Goal: Task Accomplishment & Management: Use online tool/utility

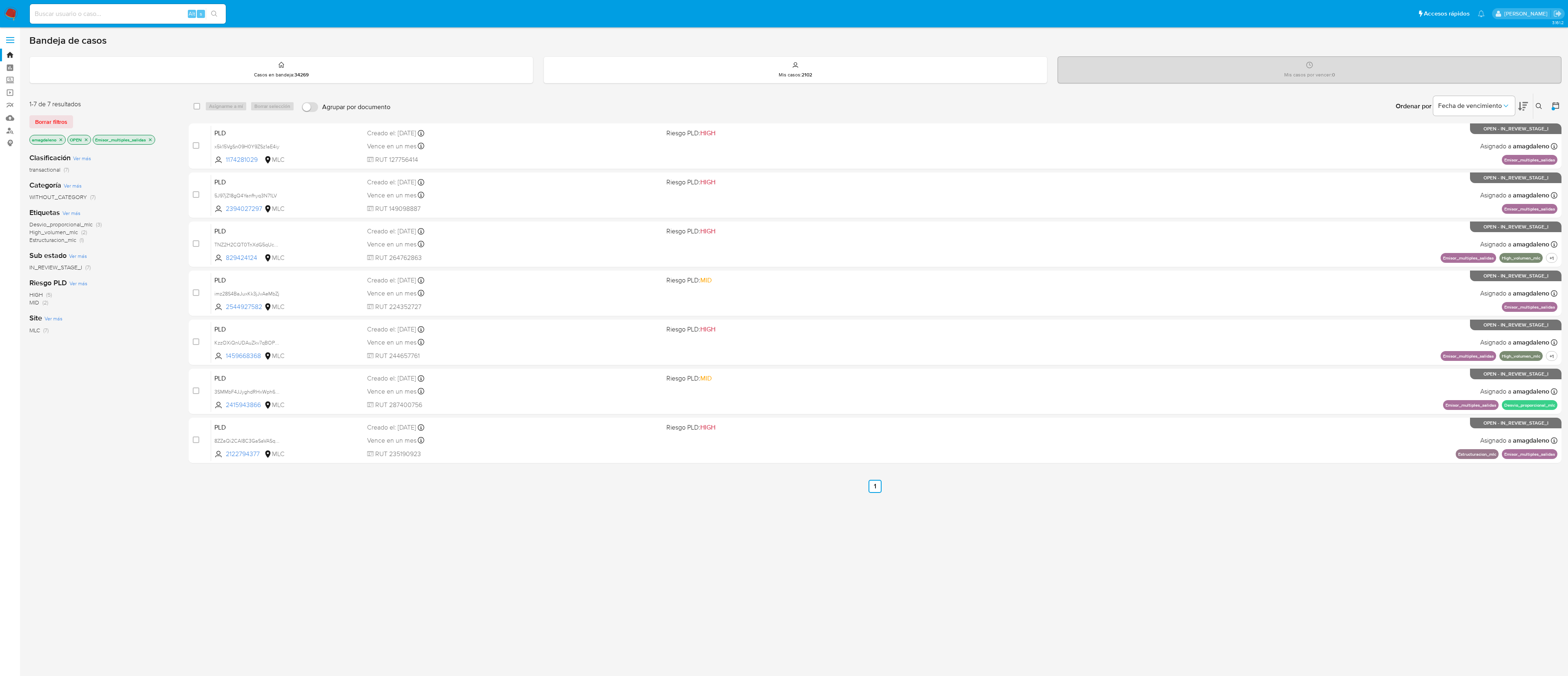
click at [158, 143] on div "amagdaleno OPEN Emisor_multiples_salidas" at bounding box center [94, 140] width 131 height 12
click at [155, 144] on div "Emisor_multiples_salidas" at bounding box center [124, 139] width 63 height 10
click at [152, 141] on icon "close-filter" at bounding box center [150, 139] width 5 height 5
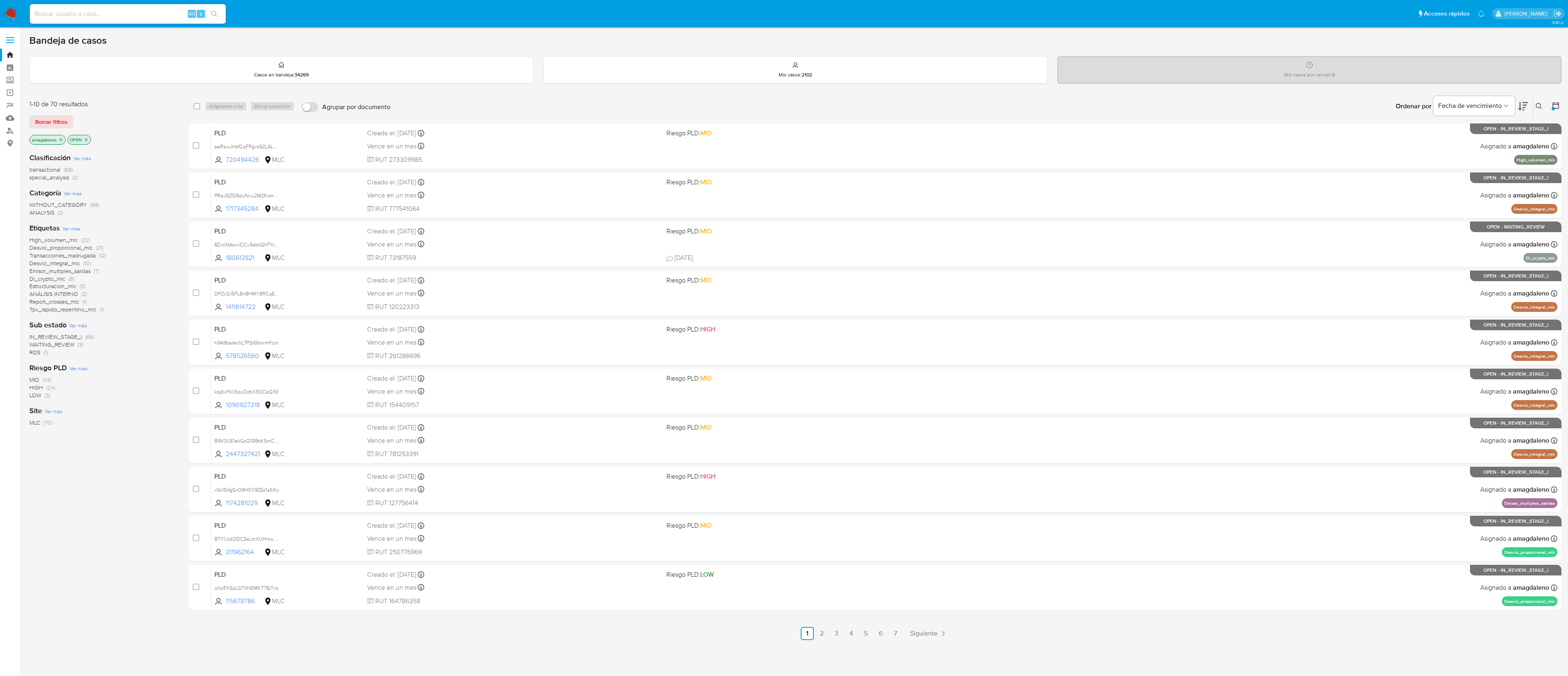
click at [115, 425] on div "MLC (70)" at bounding box center [102, 423] width 146 height 8
click at [60, 143] on p "amagdaleno" at bounding box center [47, 139] width 35 height 9
click at [59, 140] on icon "close-filter" at bounding box center [61, 139] width 5 height 5
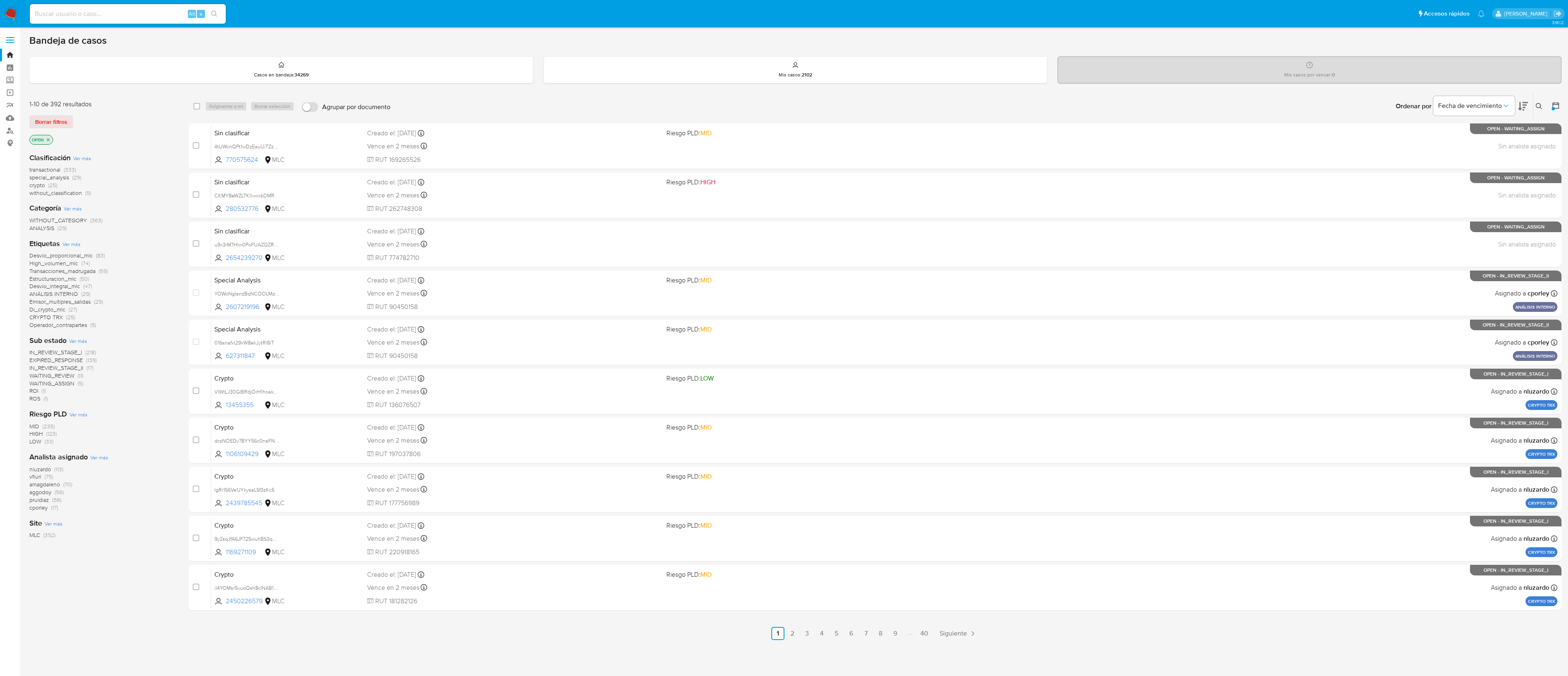
click at [34, 393] on span "ROI" at bounding box center [33, 390] width 9 height 8
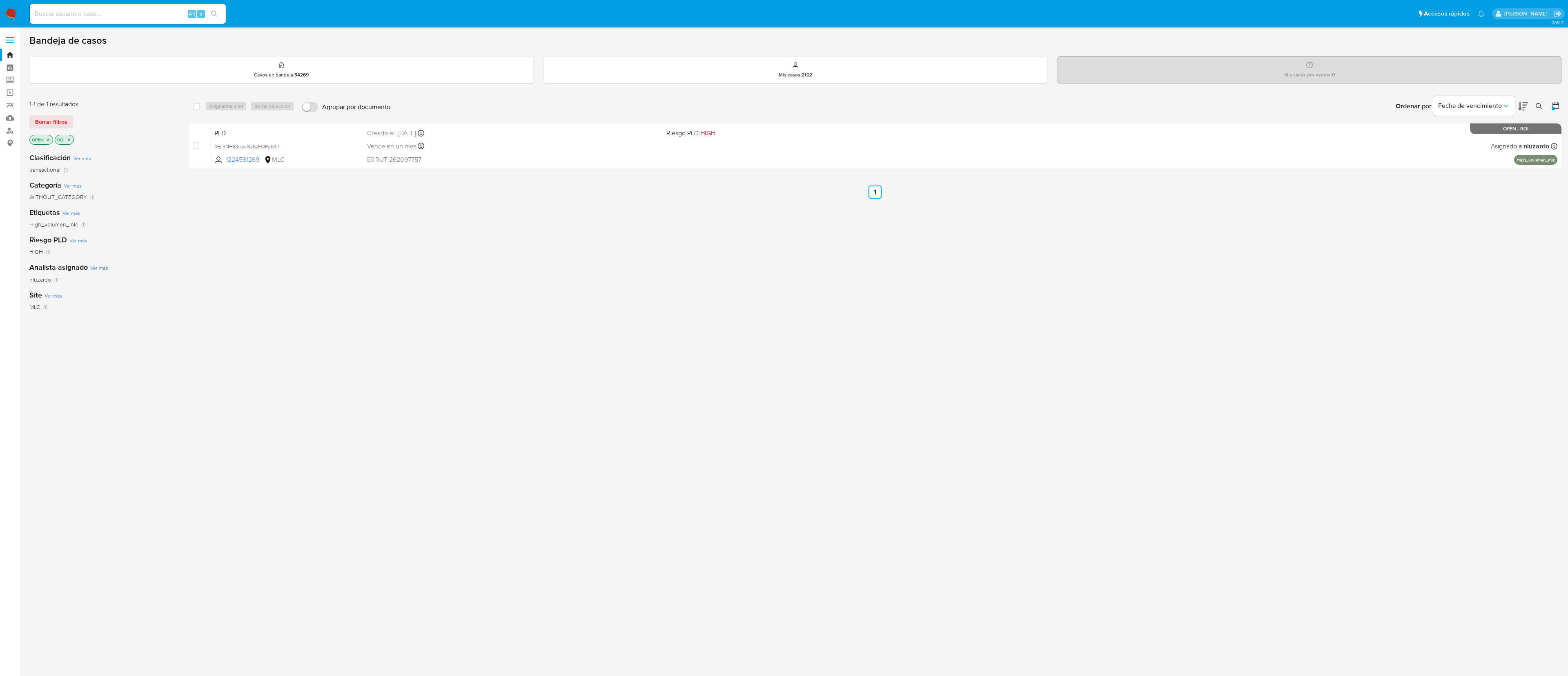
click at [1556, 107] on icon at bounding box center [1555, 105] width 8 height 8
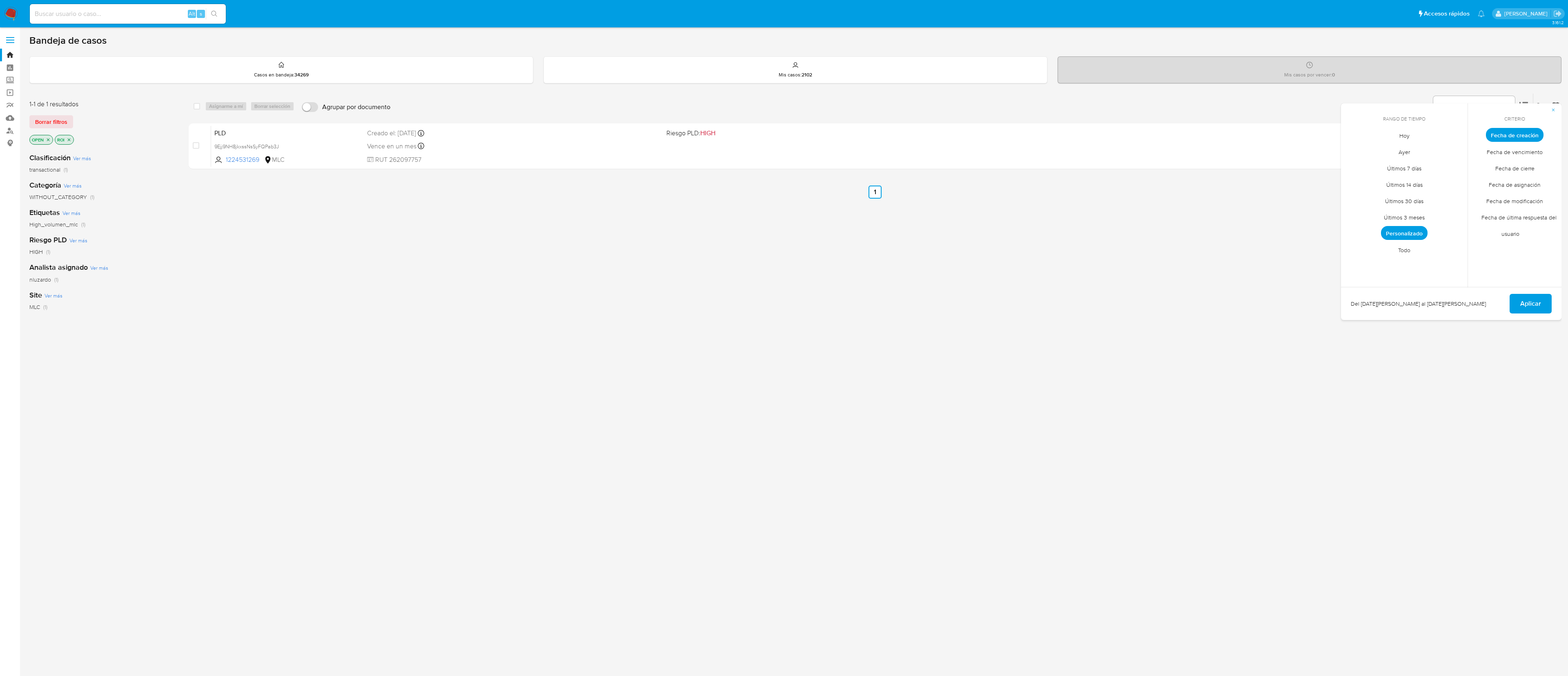
click at [1398, 254] on span "Todo" at bounding box center [1404, 250] width 29 height 17
click at [1539, 303] on span "Aplicar" at bounding box center [1531, 304] width 21 height 18
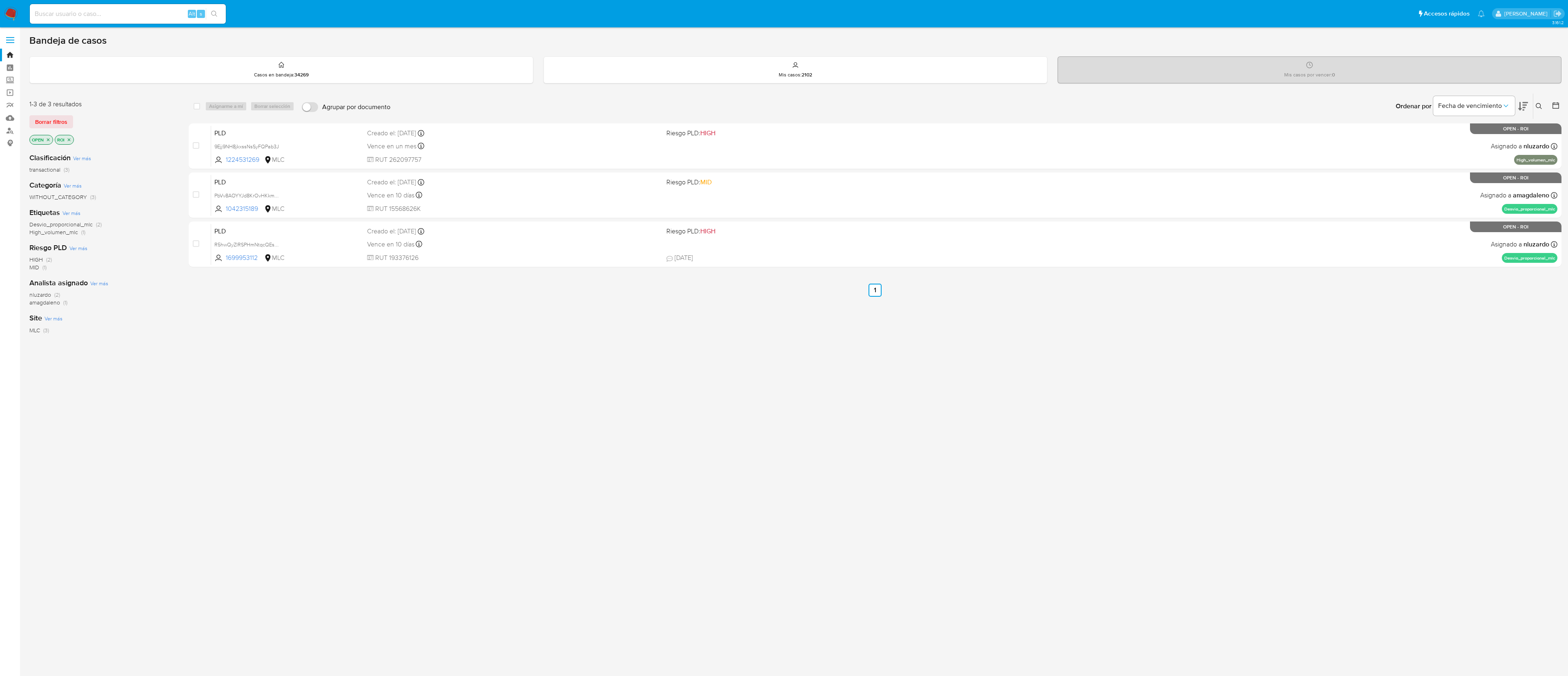
click at [48, 305] on span "amagdaleno" at bounding box center [44, 302] width 30 height 8
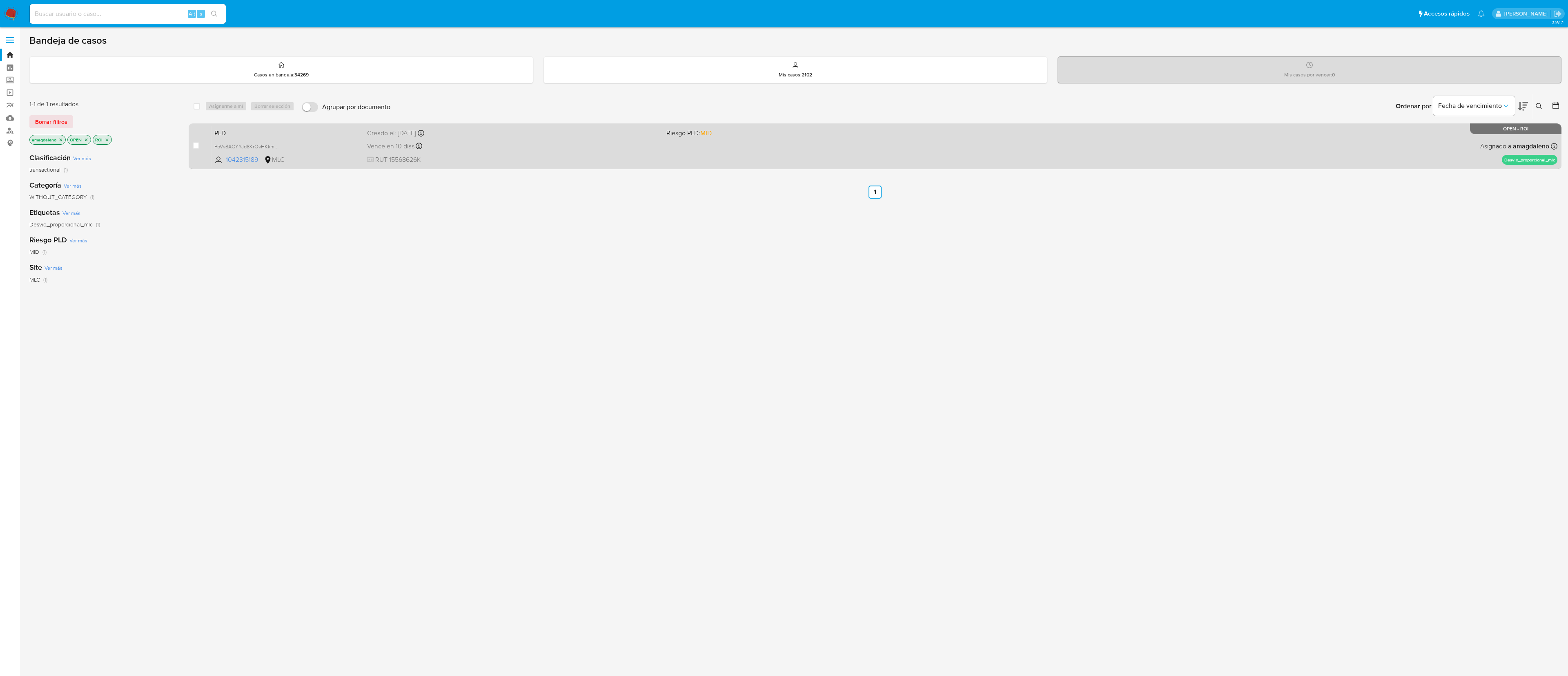
click at [797, 144] on div "PLD PbVv8AOYYJd8KrOvHKkmuQyl 1042315189 MLC Riesgo PLD: MID Creado el: [DATE] C…" at bounding box center [884, 146] width 1346 height 41
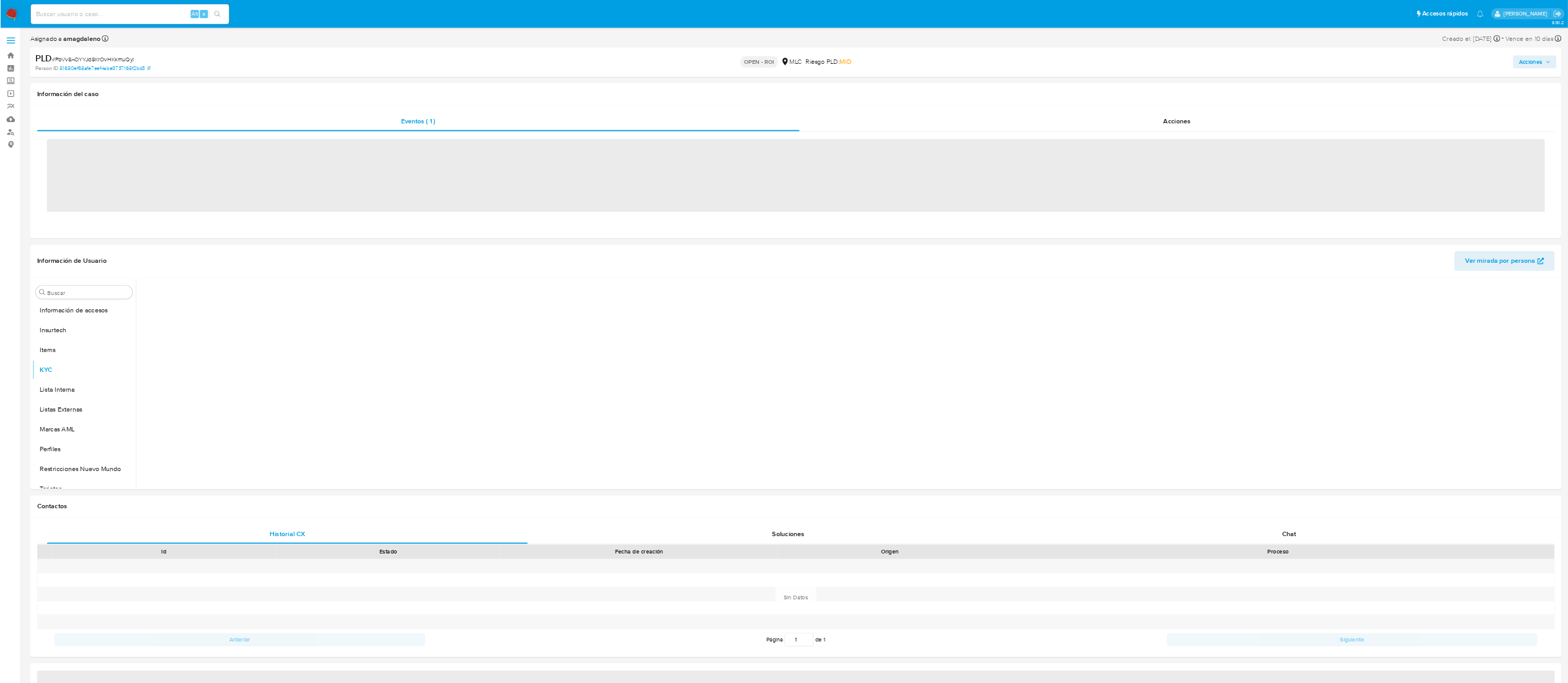
scroll to position [584, 0]
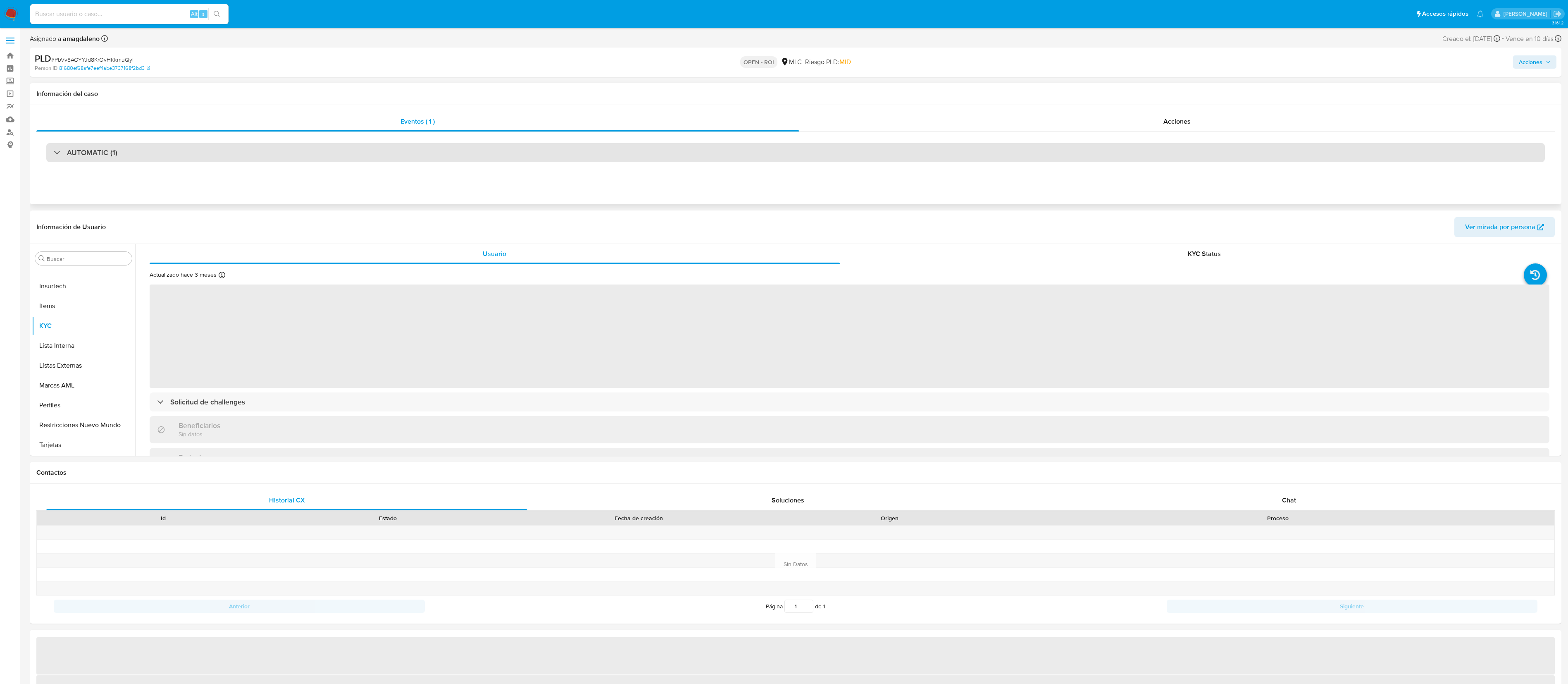
select select "10"
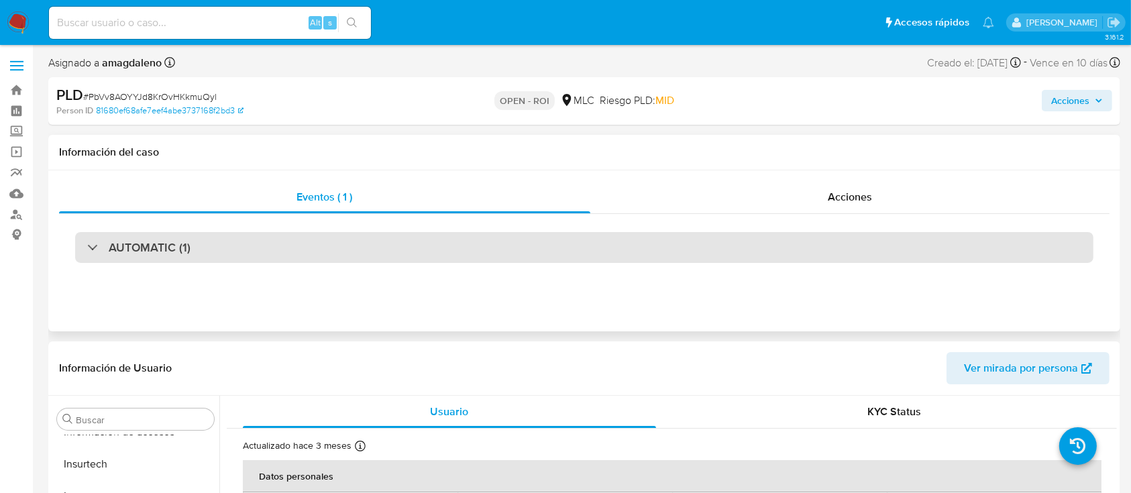
scroll to position [631, 0]
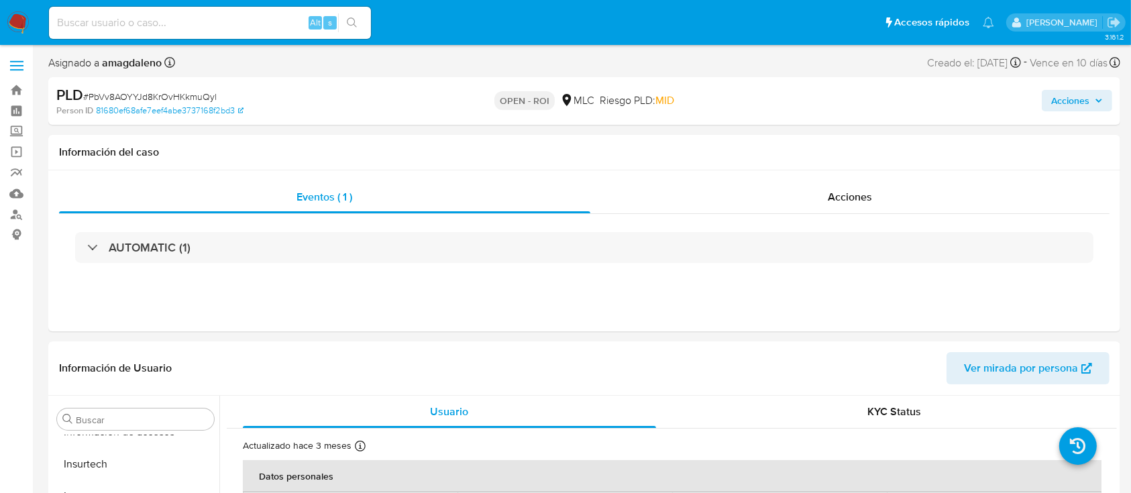
click at [1079, 110] on span "Acciones" at bounding box center [1070, 100] width 38 height 21
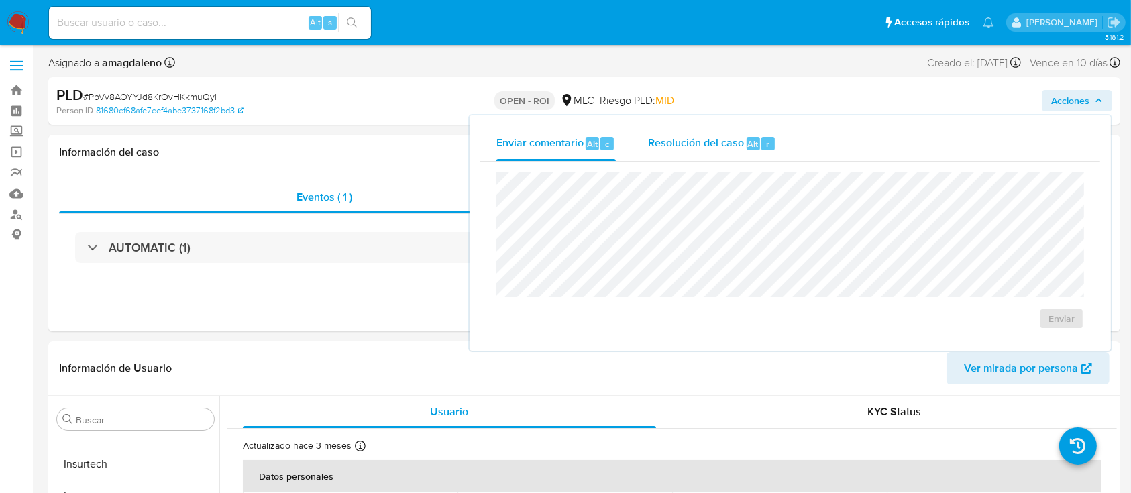
click at [737, 148] on span "Resolución del caso" at bounding box center [696, 143] width 96 height 15
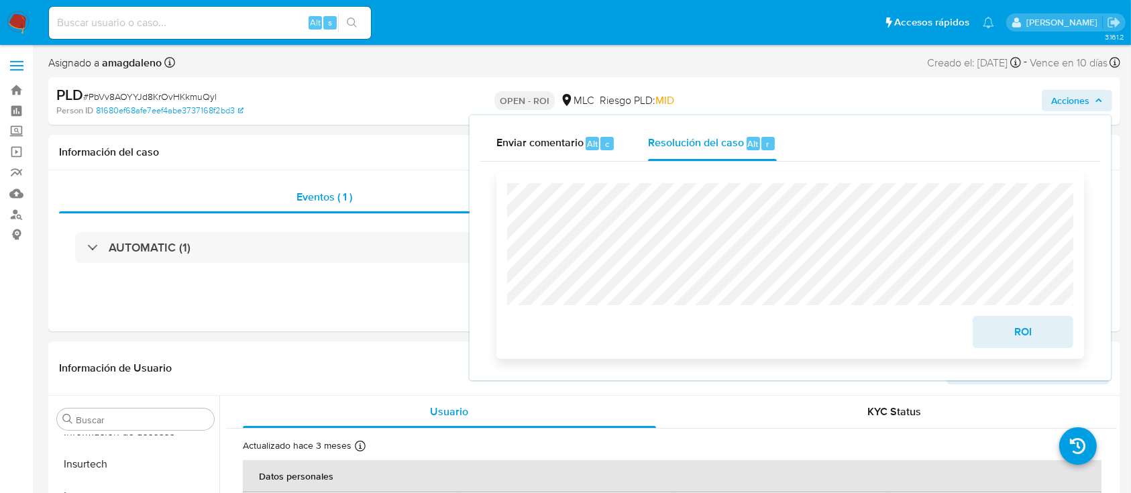
click at [1020, 340] on span "ROI" at bounding box center [1023, 332] width 66 height 30
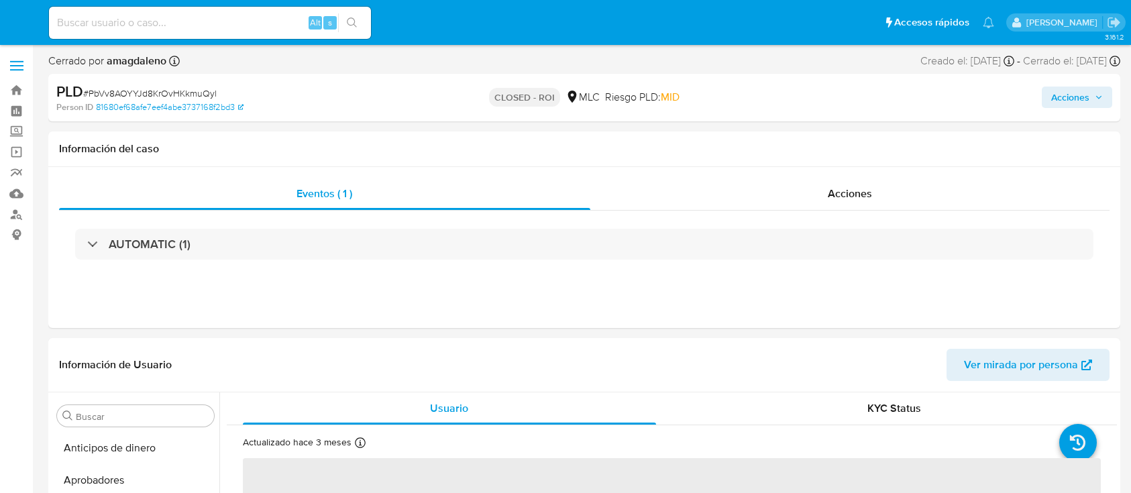
select select "10"
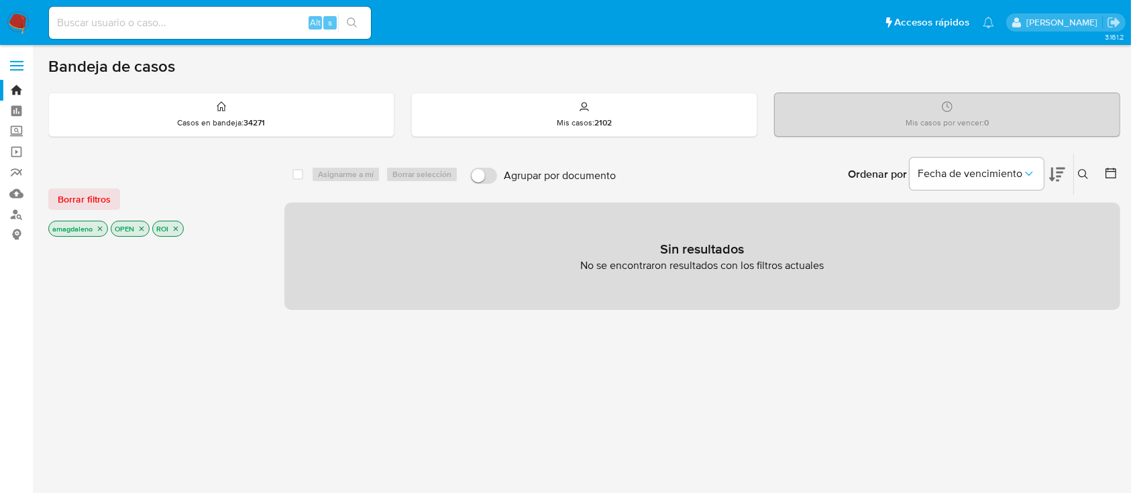
click at [102, 227] on icon "close-filter" at bounding box center [100, 229] width 8 height 8
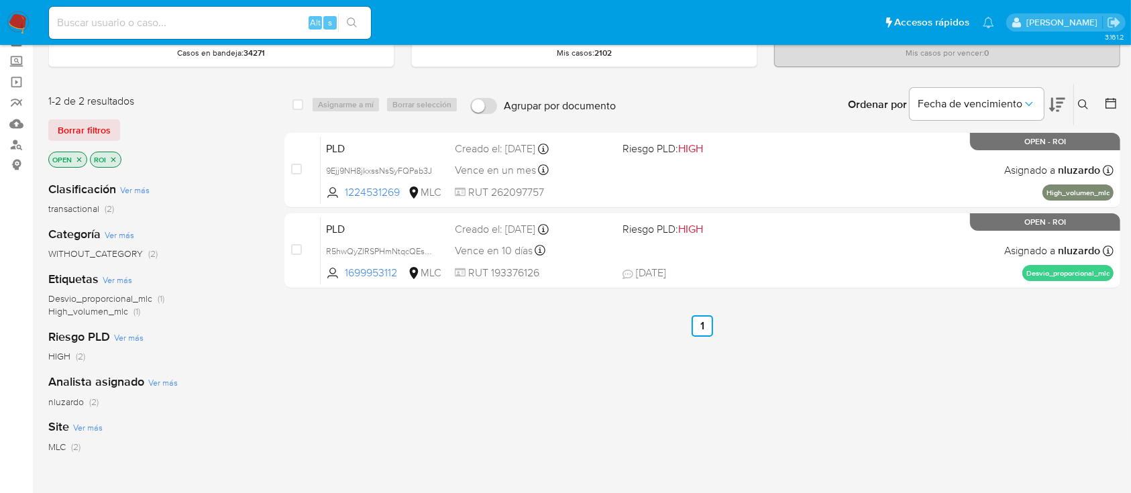
scroll to position [69, 0]
